Goal: Information Seeking & Learning: Check status

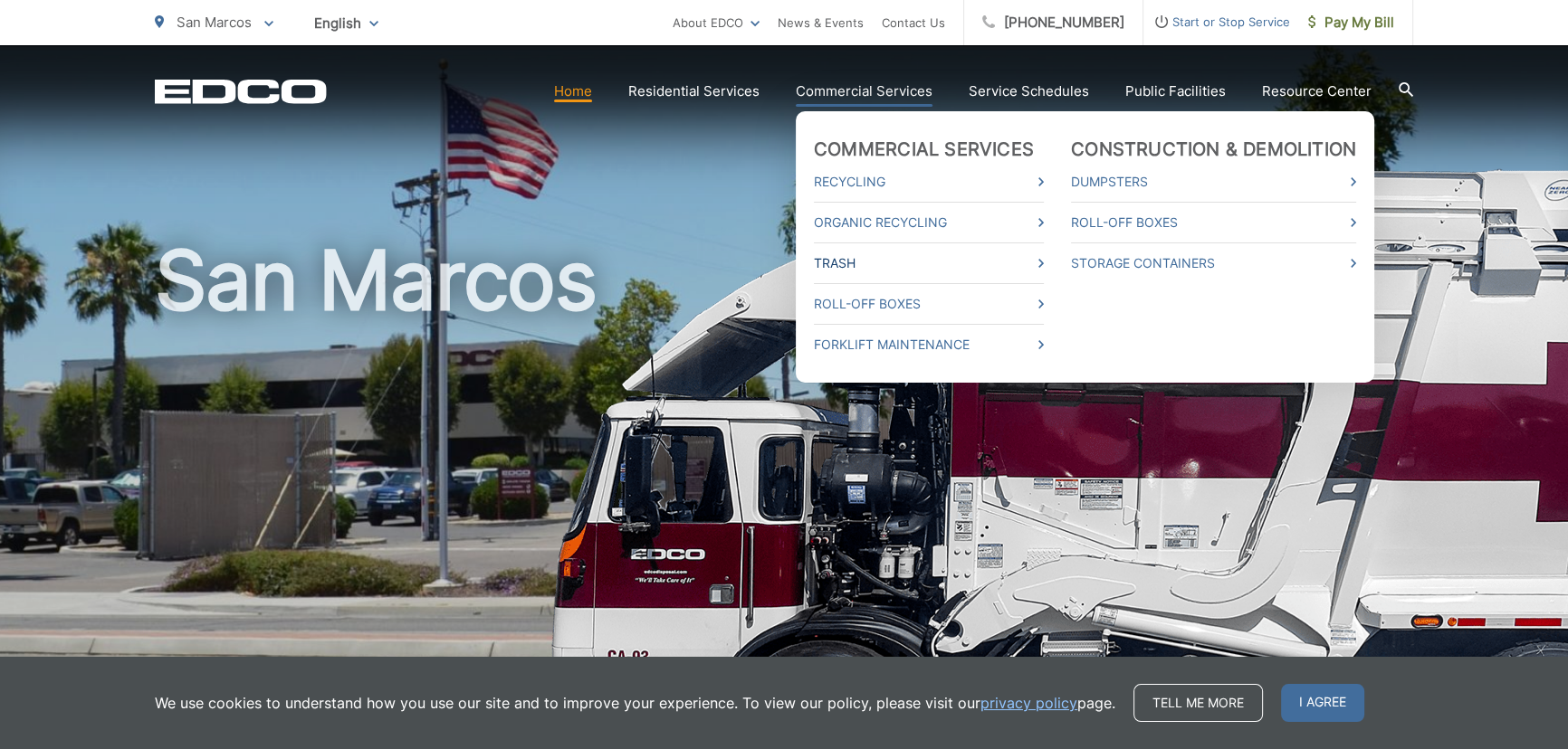
click at [841, 266] on link "Trash" at bounding box center [928, 264] width 230 height 21
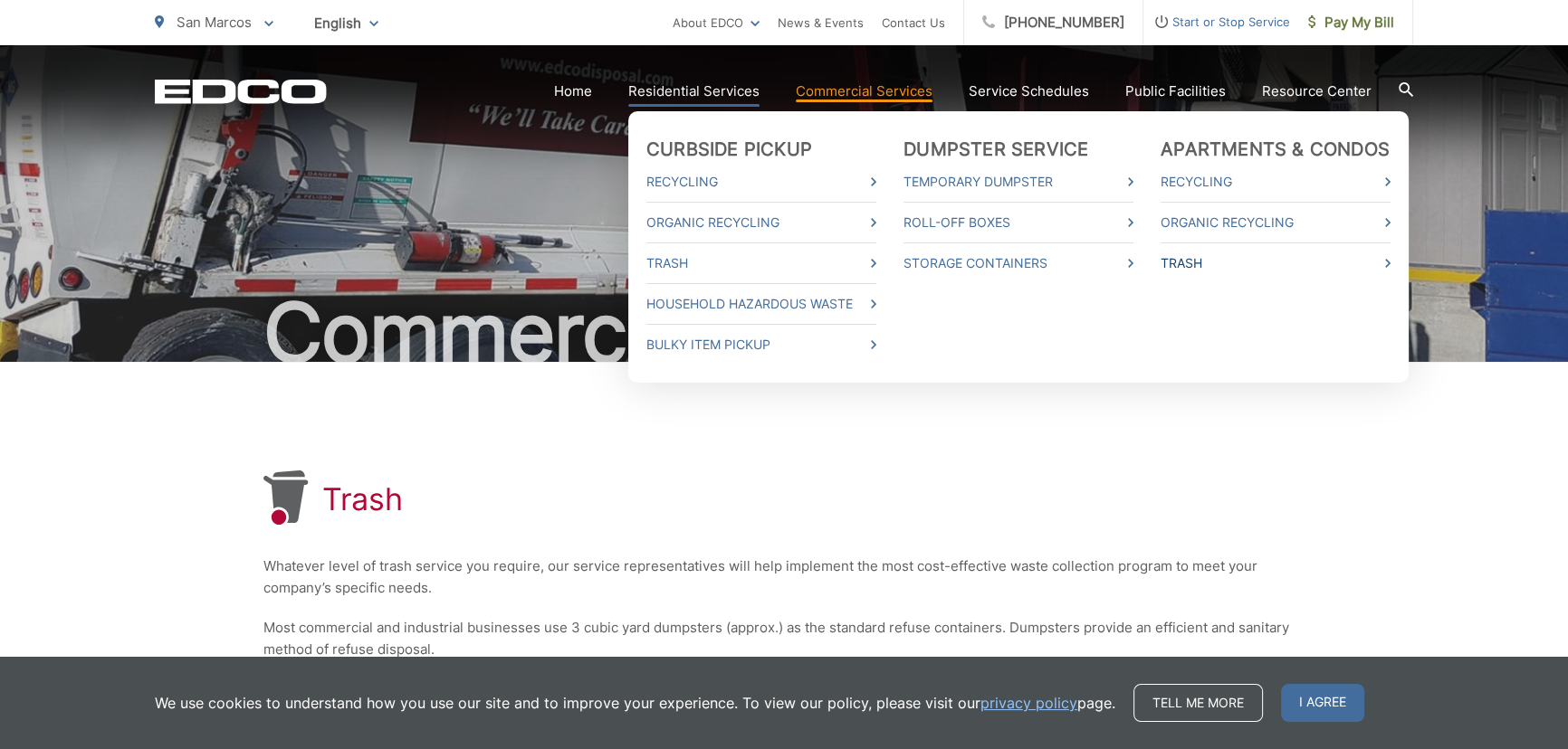
click at [1202, 257] on link "Trash" at bounding box center [1275, 264] width 230 height 21
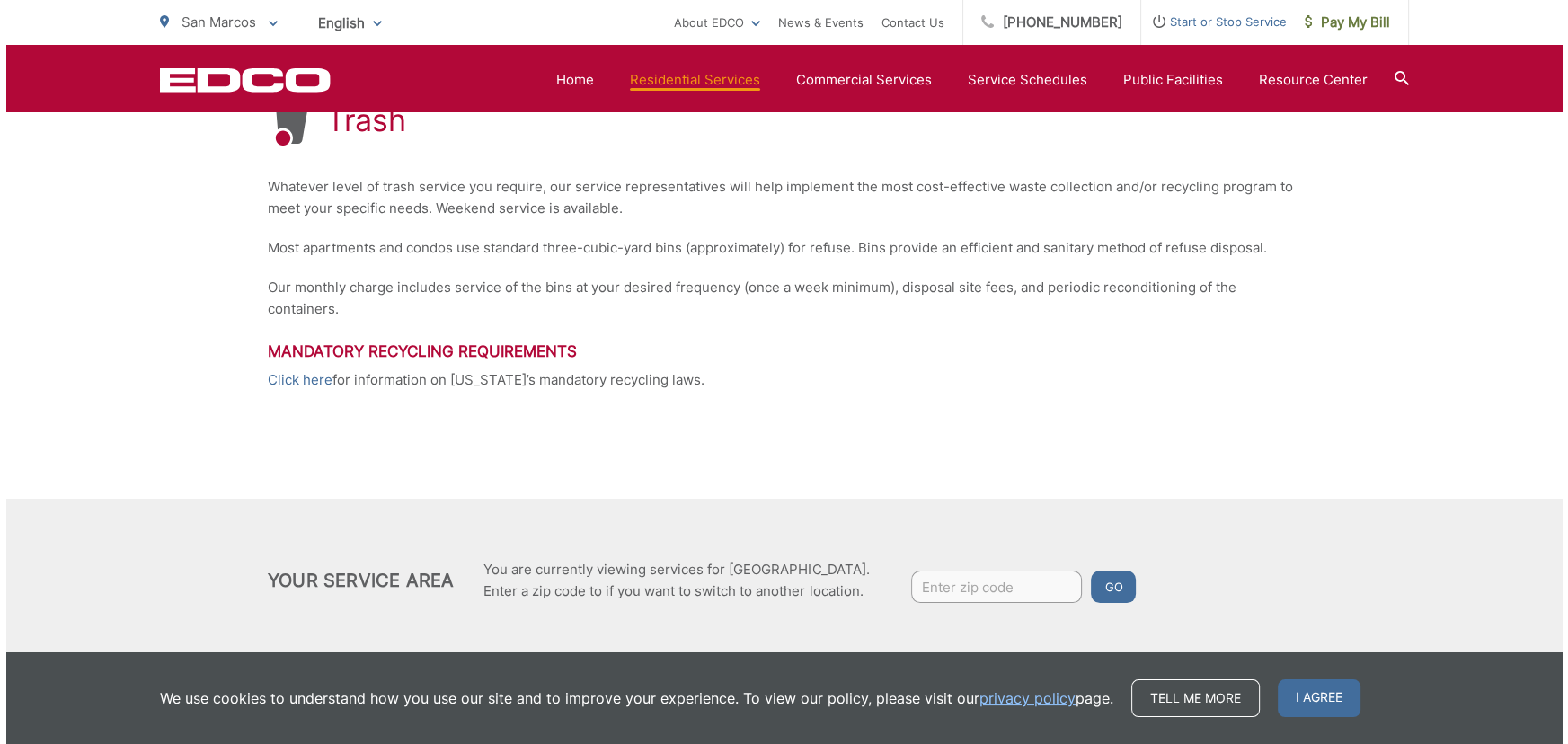
scroll to position [403, 0]
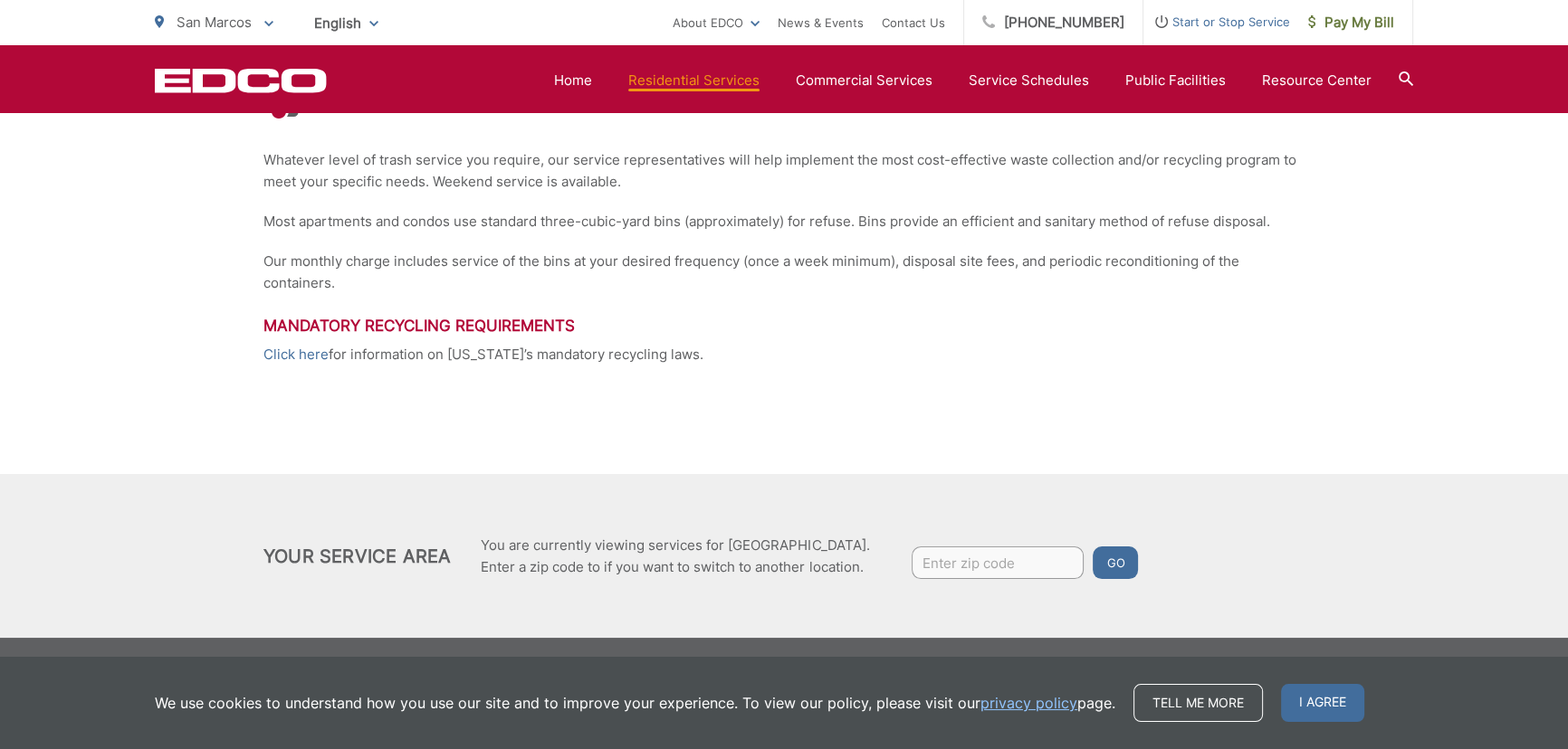
click at [954, 554] on input "Enter zip code" at bounding box center [997, 563] width 172 height 33
click at [1092, 546] on button "Go" at bounding box center [1114, 563] width 46 height 33
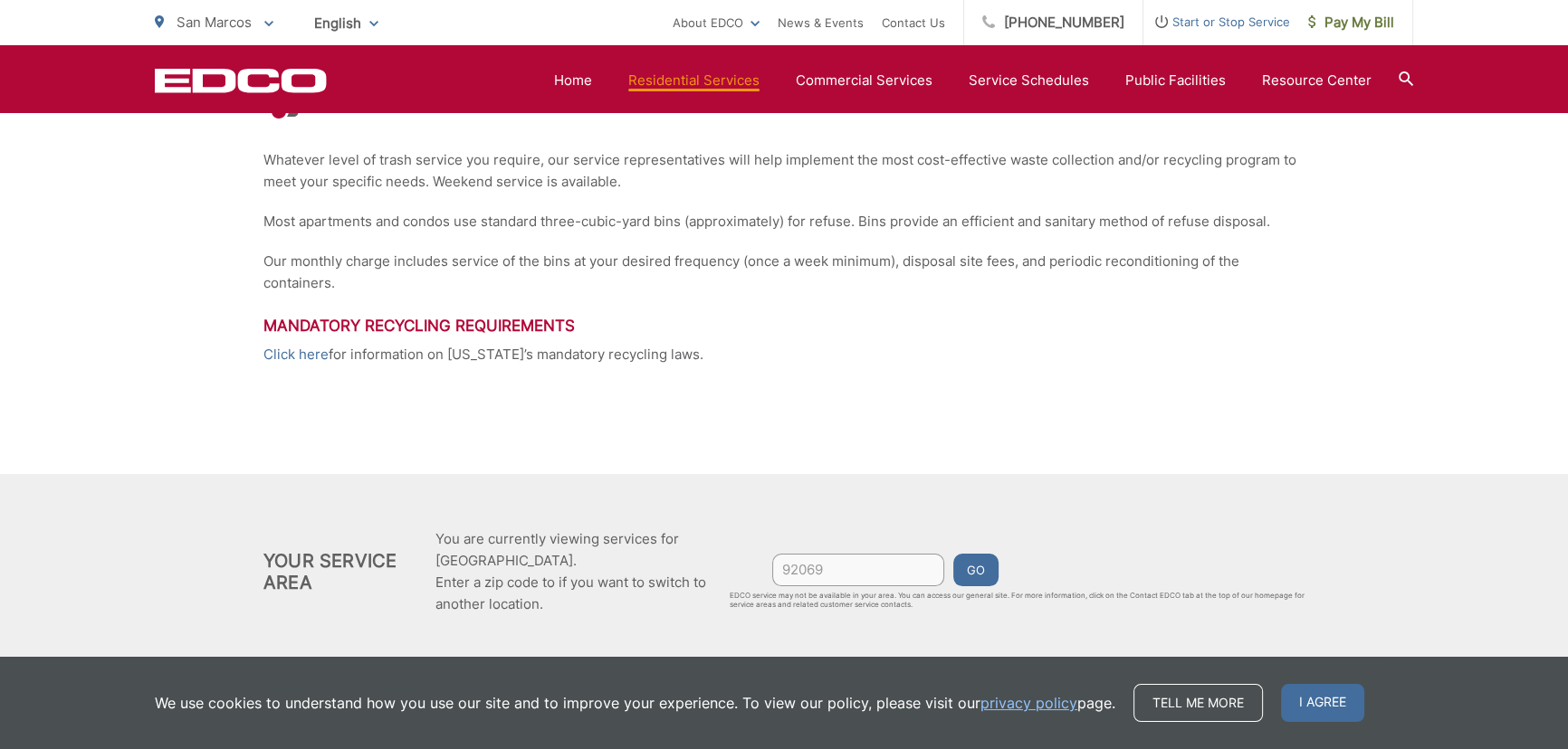
type input "92069"
click at [954, 554] on button "Go" at bounding box center [976, 571] width 46 height 33
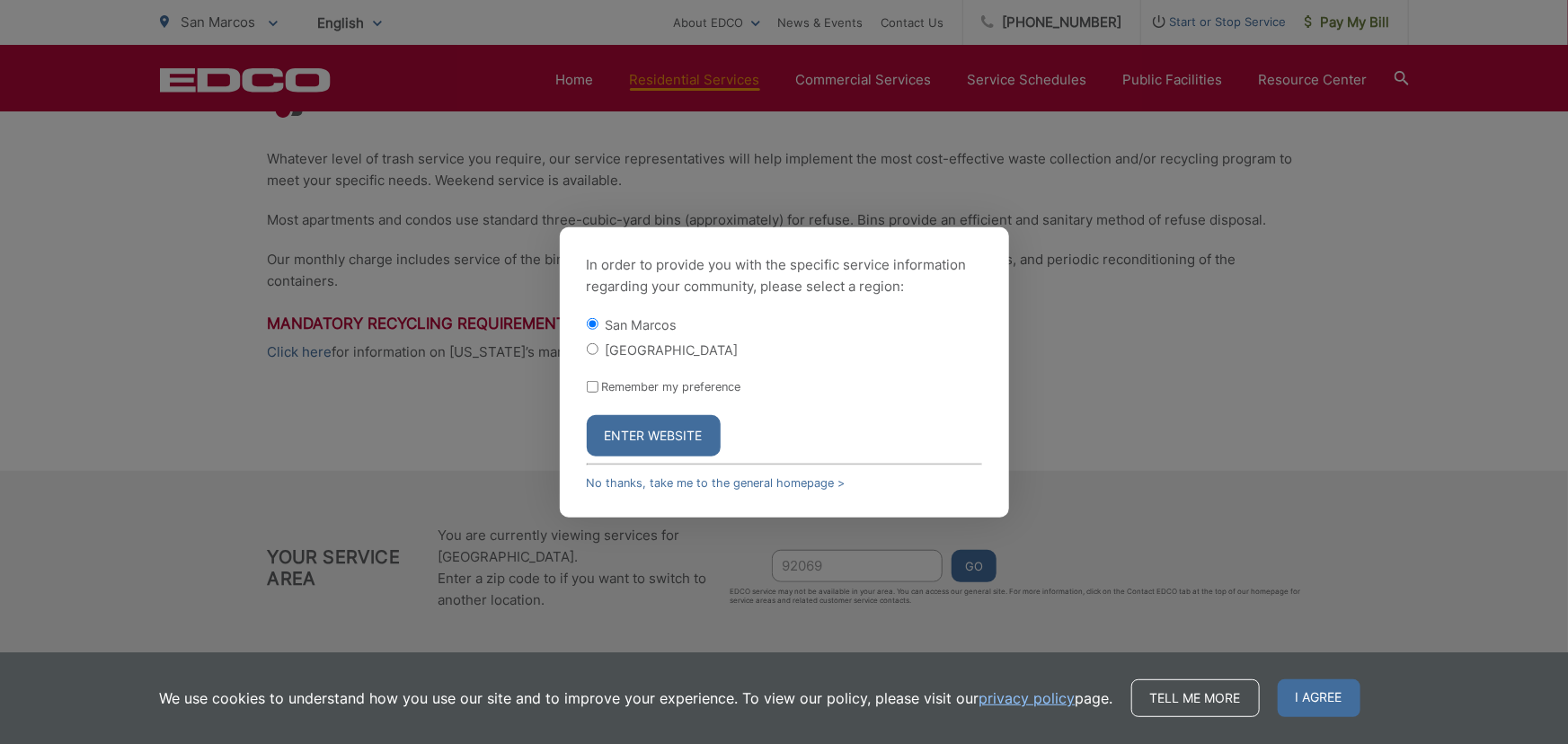
click at [664, 440] on button "Enter Website" at bounding box center [653, 436] width 134 height 41
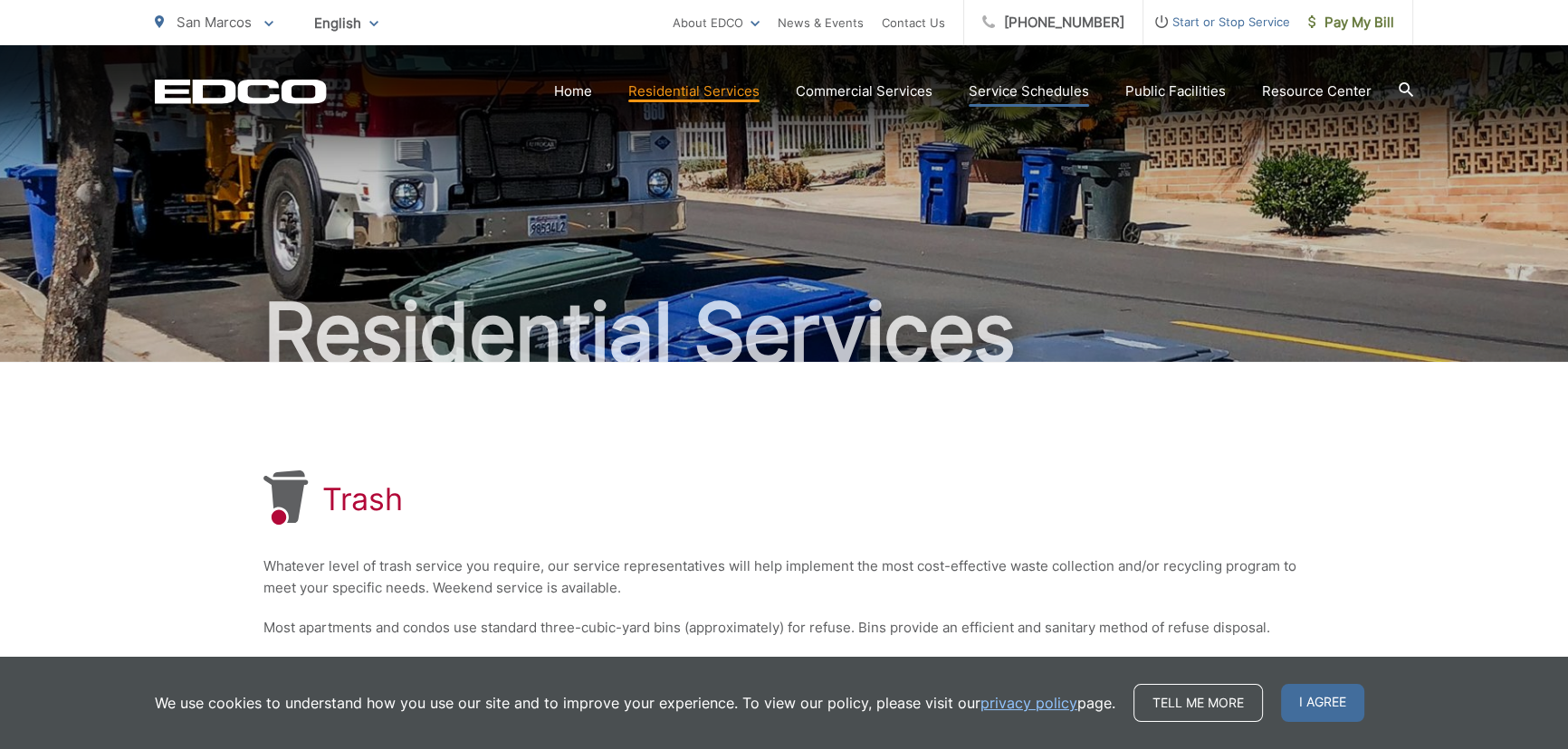
click at [1011, 89] on link "Service Schedules" at bounding box center [1029, 91] width 120 height 21
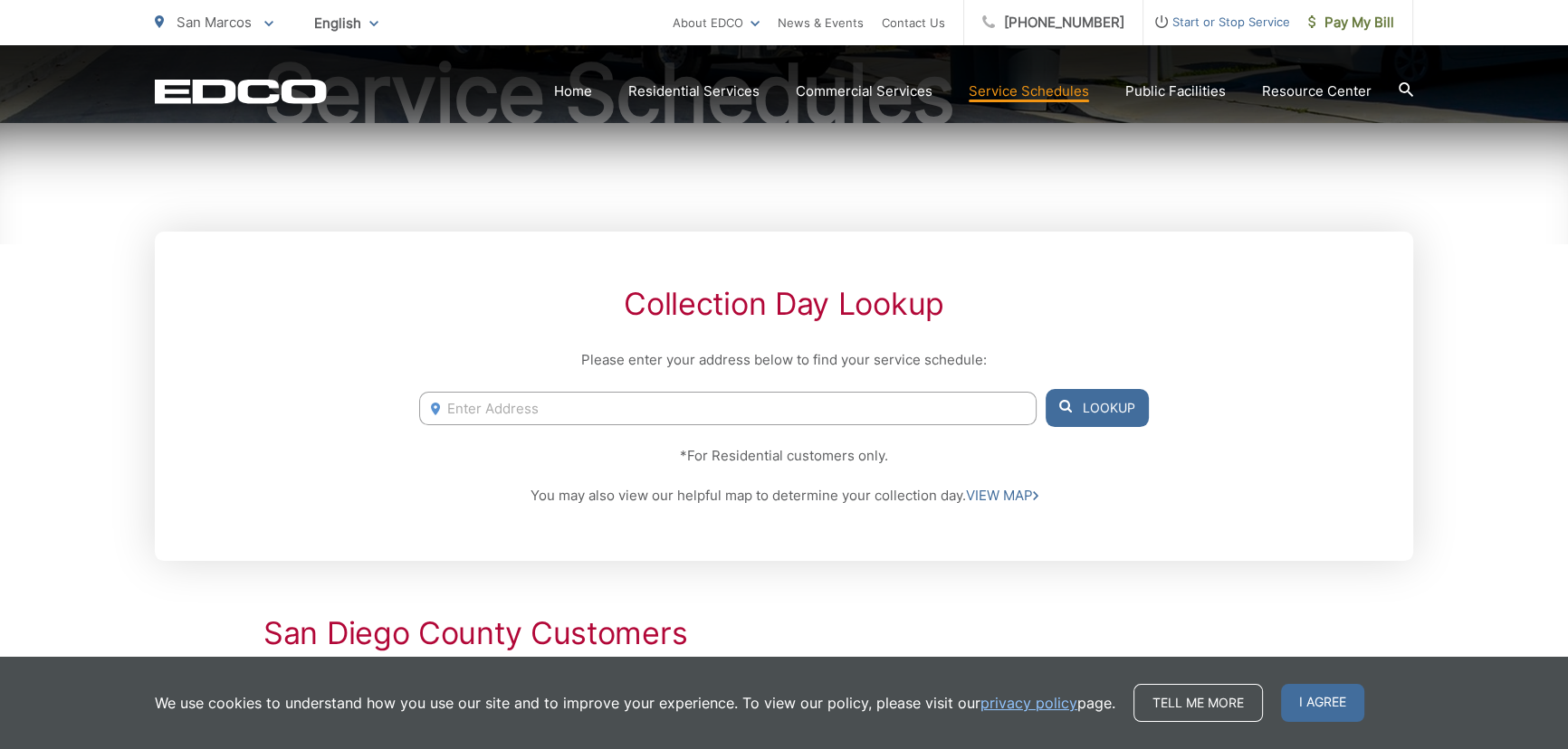
scroll to position [246, 0]
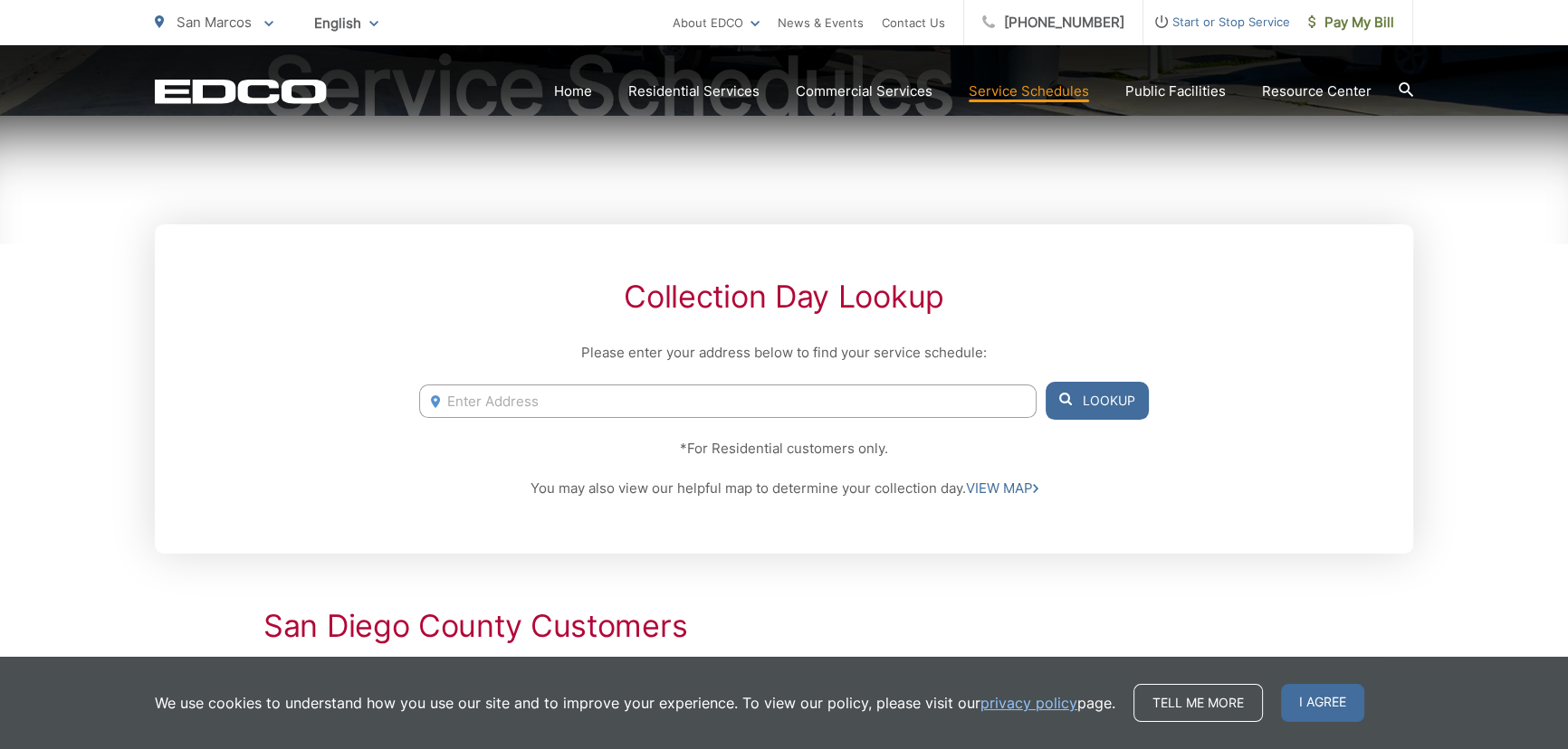
click at [706, 406] on input "Enter Address" at bounding box center [727, 401] width 617 height 34
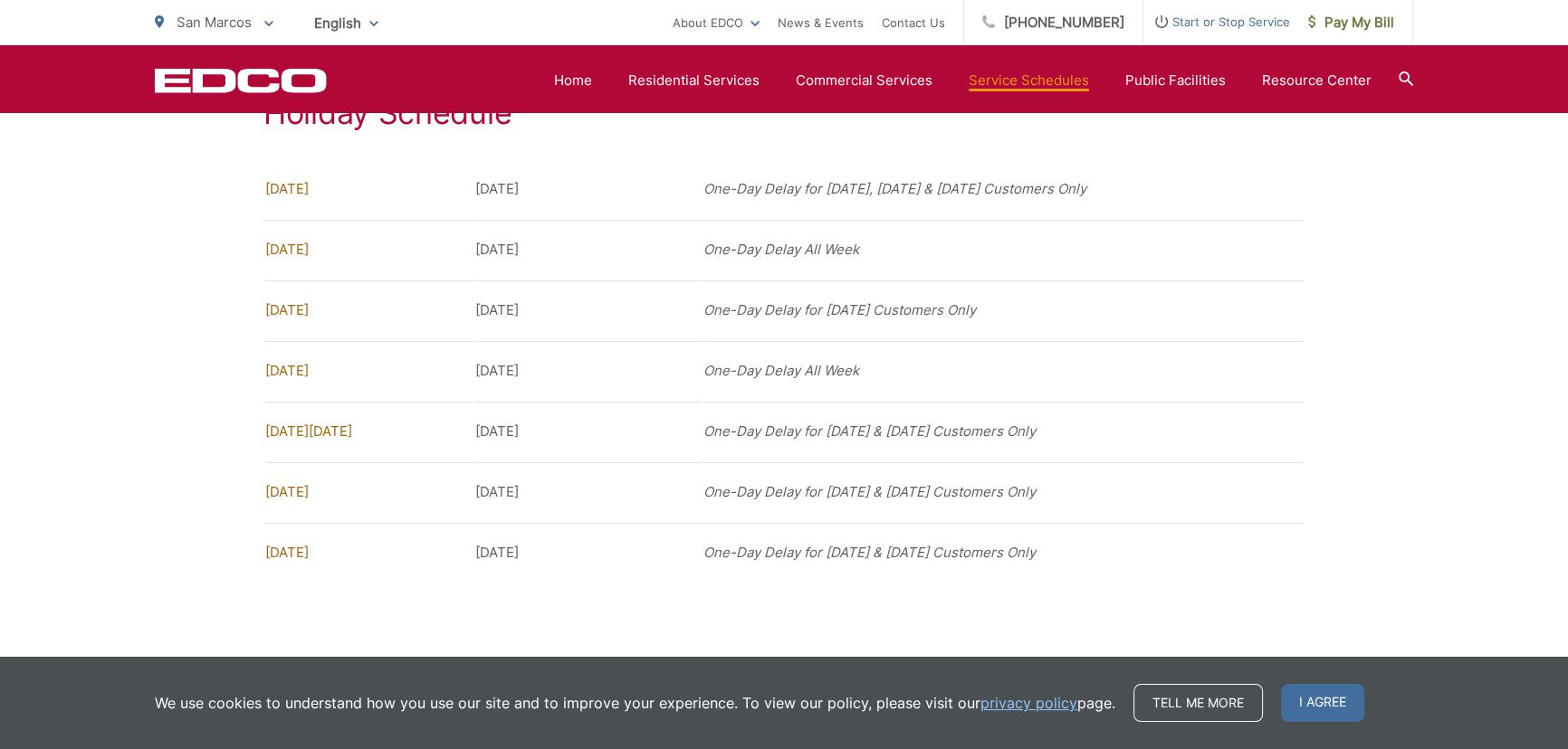
scroll to position [1412, 0]
